Goal: Complete application form

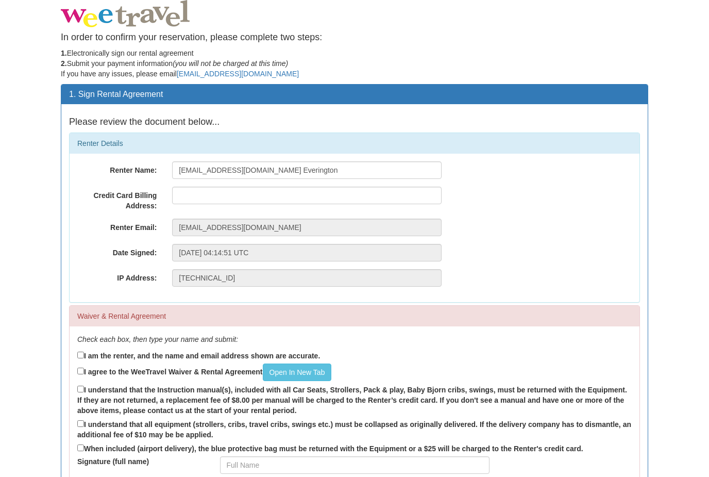
click at [190, 350] on label "I am the renter, and the name and email address shown are accurate." at bounding box center [198, 354] width 243 height 11
click at [84, 352] on input "I am the renter, and the name and email address shown are accurate." at bounding box center [80, 355] width 7 height 7
checkbox input "true"
click at [159, 370] on label "I agree to the WeeTravel Waiver & Rental Agreement Open In [GEOGRAPHIC_DATA]" at bounding box center [204, 372] width 254 height 18
click at [84, 370] on input "I agree to the WeeTravel Waiver & Rental Agreement Open In [GEOGRAPHIC_DATA]" at bounding box center [80, 370] width 7 height 7
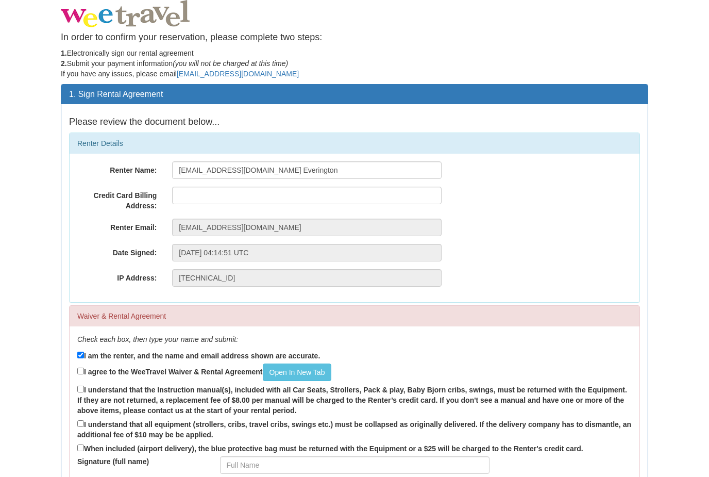
checkbox input "true"
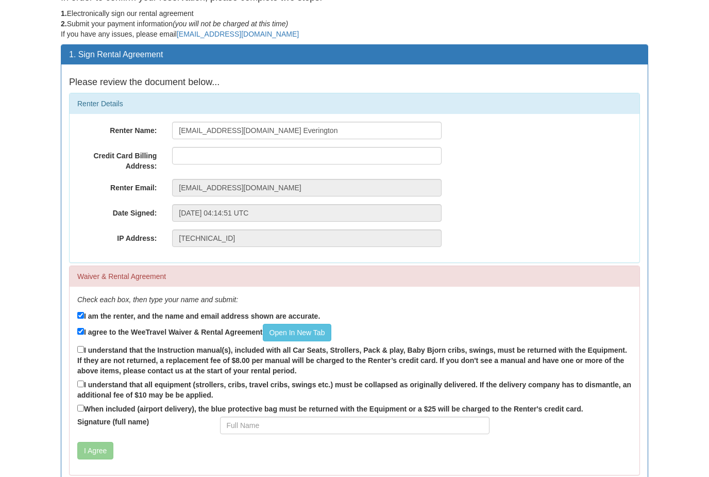
scroll to position [47, 0]
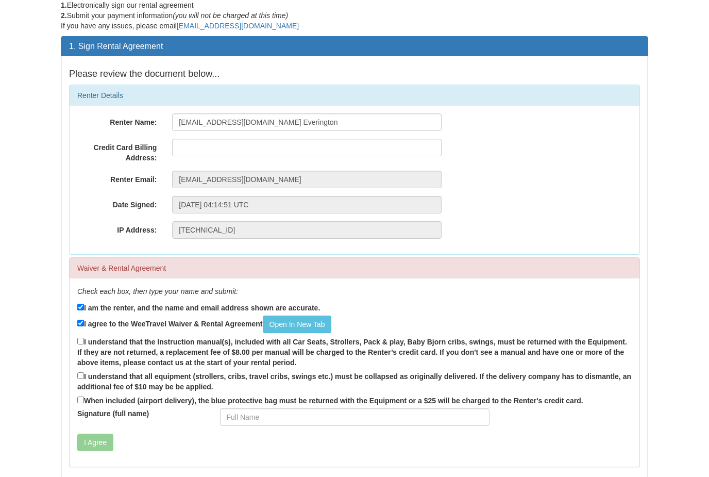
click at [207, 357] on label "I understand that the Instruction manual(s), included with all Car Seats, Strol…" at bounding box center [354, 352] width 555 height 32
click at [84, 345] on input "I understand that the Instruction manual(s), included with all Car Seats, Strol…" at bounding box center [80, 341] width 7 height 7
checkbox input "true"
click at [178, 382] on label "I understand that all equipment (strollers, cribs, travel cribs, swings etc.) m…" at bounding box center [354, 382] width 555 height 22
click at [84, 379] on input "I understand that all equipment (strollers, cribs, travel cribs, swings etc.) m…" at bounding box center [80, 376] width 7 height 7
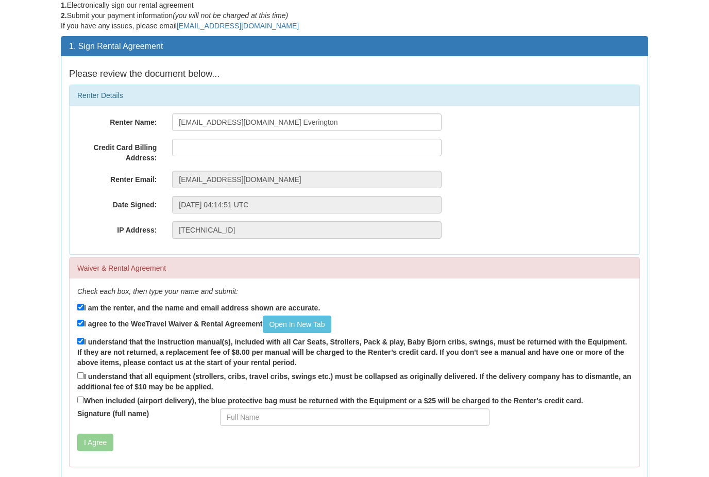
checkbox input "true"
click at [152, 404] on label "When included (airport delivery), the blue protective bag must be returned with…" at bounding box center [330, 400] width 506 height 11
click at [84, 404] on input "When included (airport delivery), the blue protective bag must be returned with…" at bounding box center [80, 400] width 7 height 7
checkbox input "true"
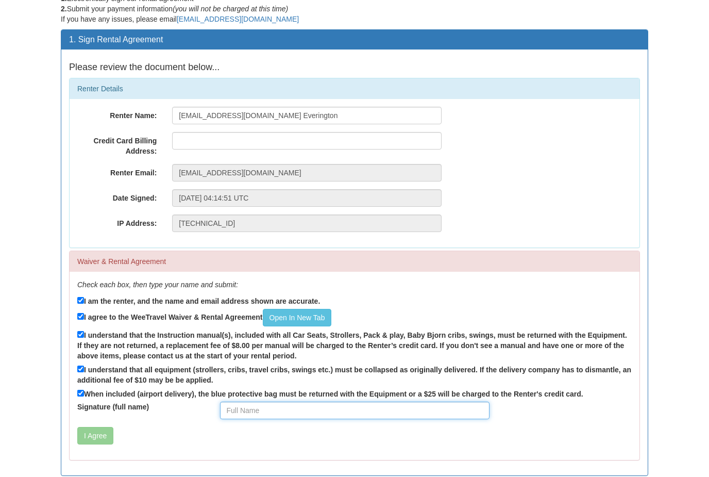
click at [254, 412] on input "Signature (full name)" at bounding box center [355, 411] width 270 height 18
type input "James Everington"
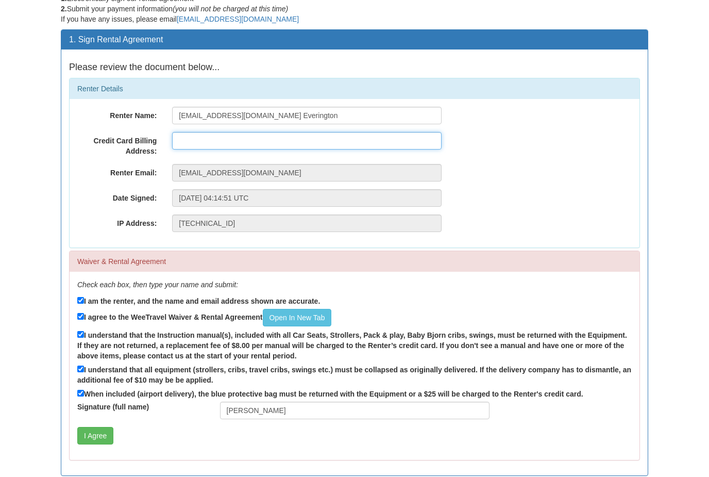
click at [239, 139] on input "text" at bounding box center [307, 141] width 270 height 18
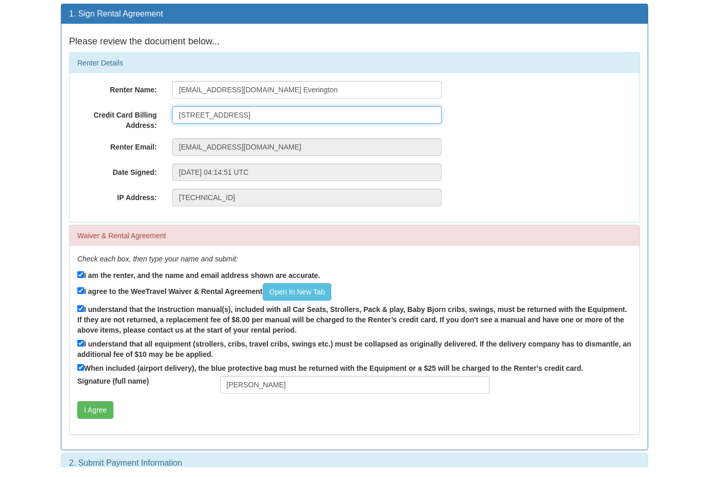
scroll to position [88, 0]
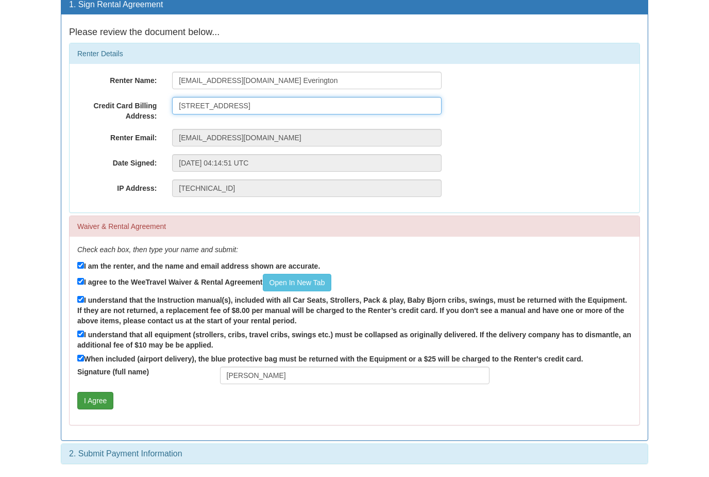
type input "1 Woodforde Close, Ashwell, SG7 5QE, United Kingdom"
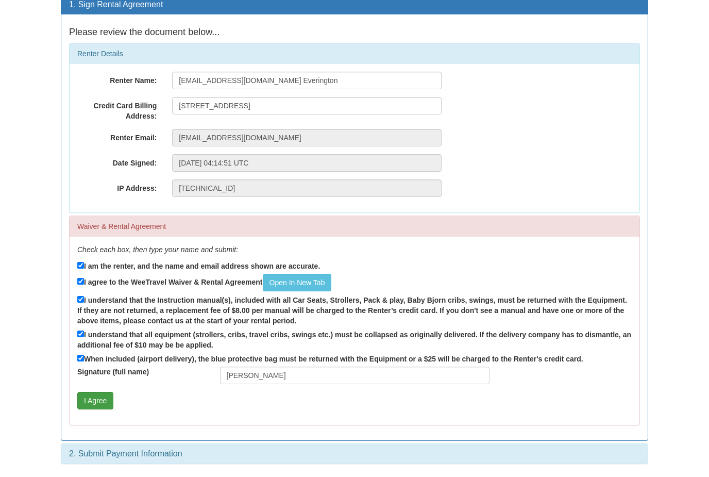
click at [105, 400] on button "I Agree" at bounding box center [95, 403] width 36 height 18
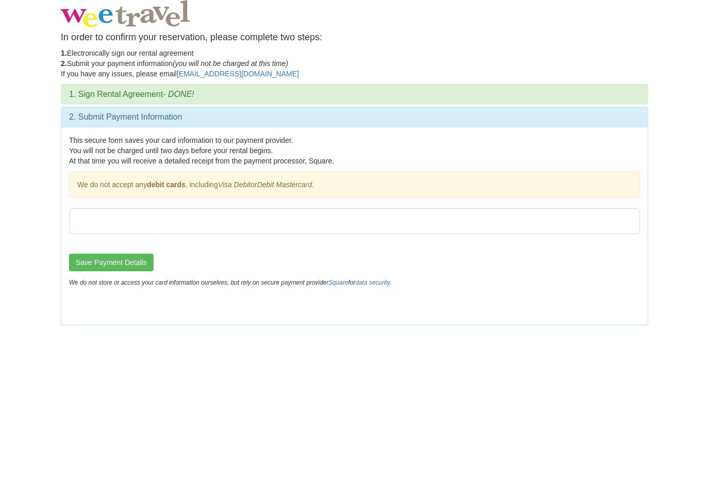
scroll to position [0, 0]
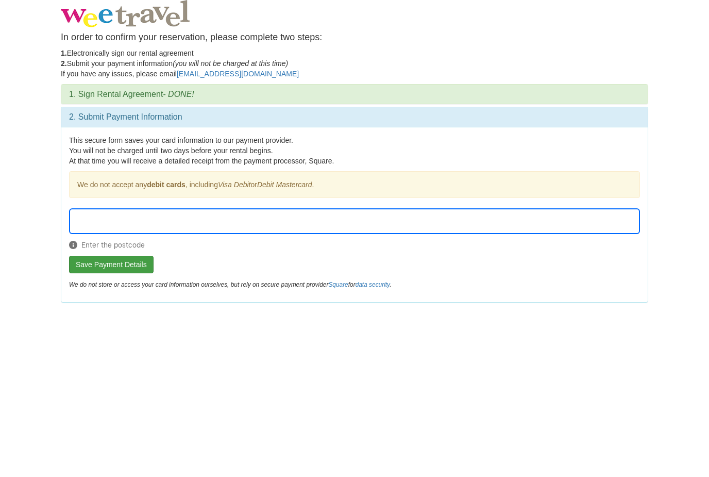
click at [126, 267] on button "Save Payment Details" at bounding box center [111, 265] width 85 height 18
